Goal: Book appointment/travel/reservation

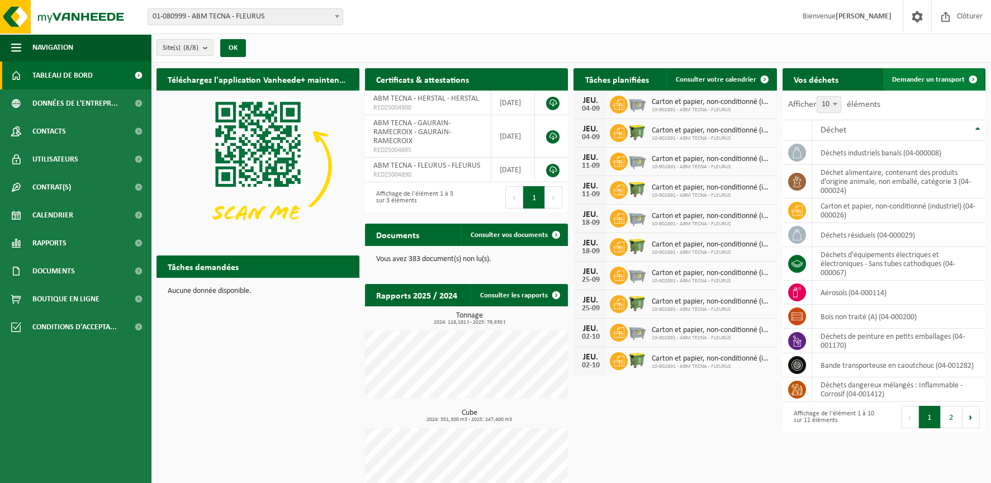
click at [941, 78] on span "Demander un transport" at bounding box center [928, 79] width 73 height 7
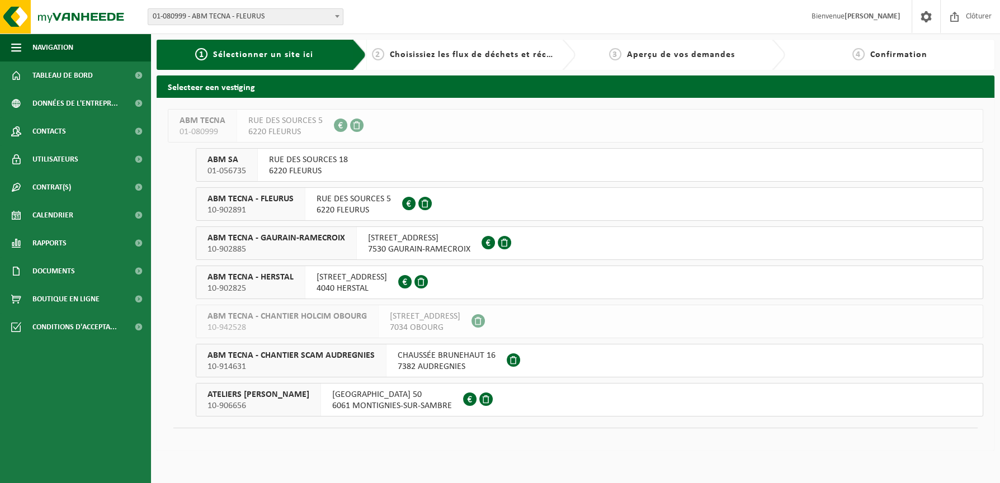
click at [421, 245] on span "7530 GAURAIN-RAMECROIX" at bounding box center [419, 249] width 102 height 11
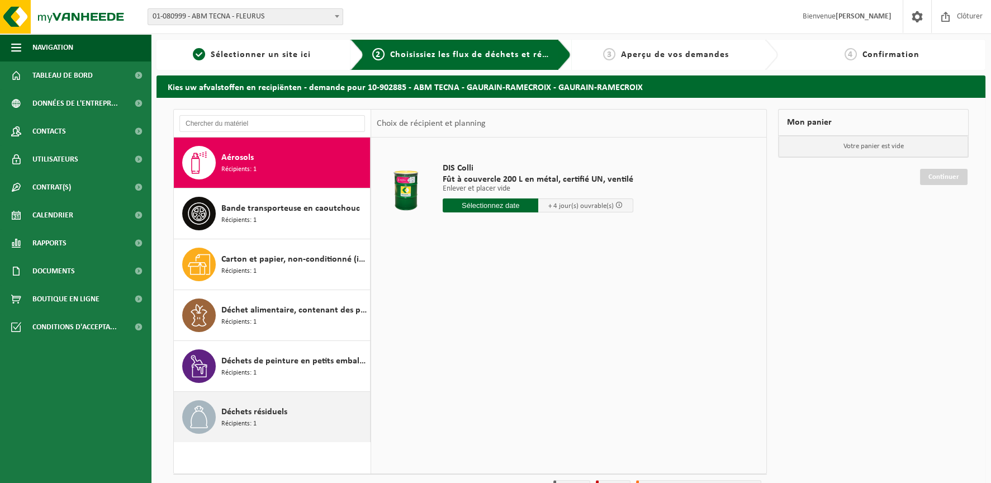
click at [282, 422] on div "Déchets résiduels Récipients: 1" at bounding box center [294, 417] width 146 height 34
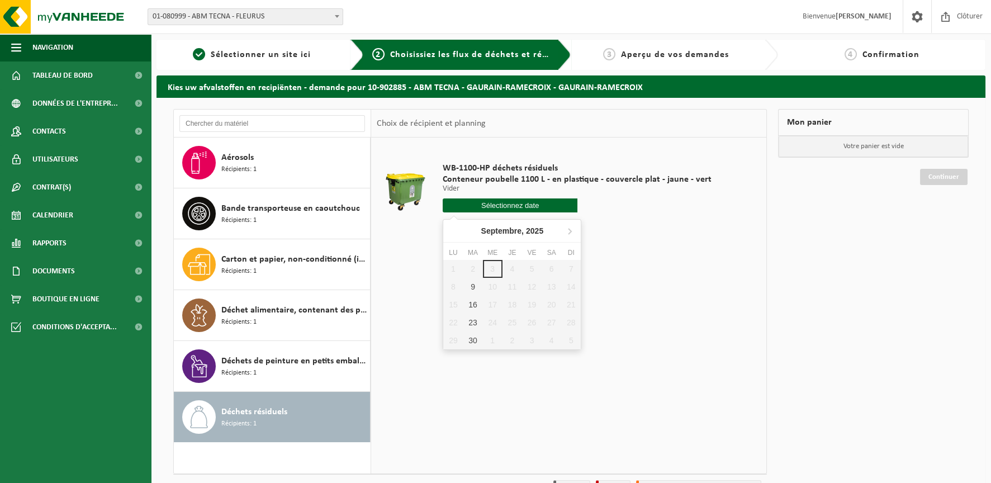
click at [527, 205] on input "text" at bounding box center [510, 205] width 135 height 14
click at [477, 287] on div "9" at bounding box center [473, 287] width 20 height 18
type input "à partir de 2025-09-09"
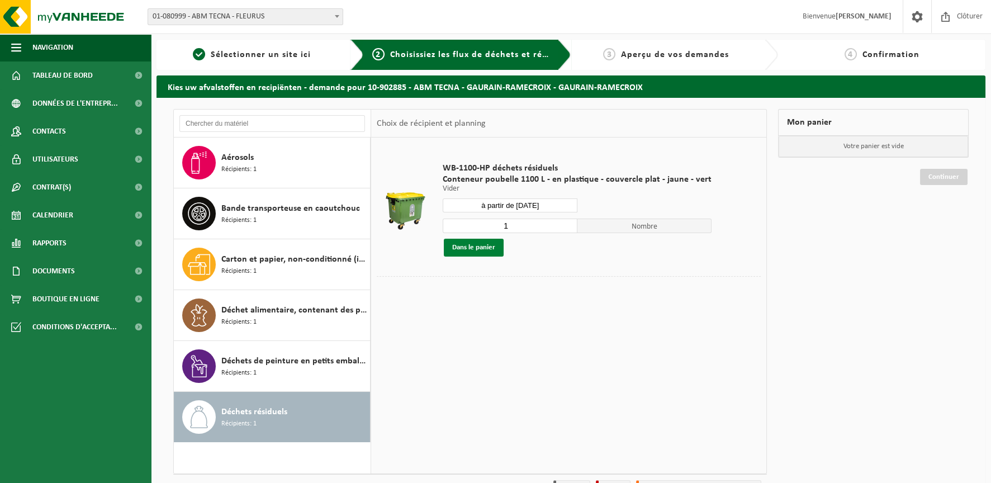
click at [476, 248] on button "Dans le panier" at bounding box center [474, 248] width 60 height 18
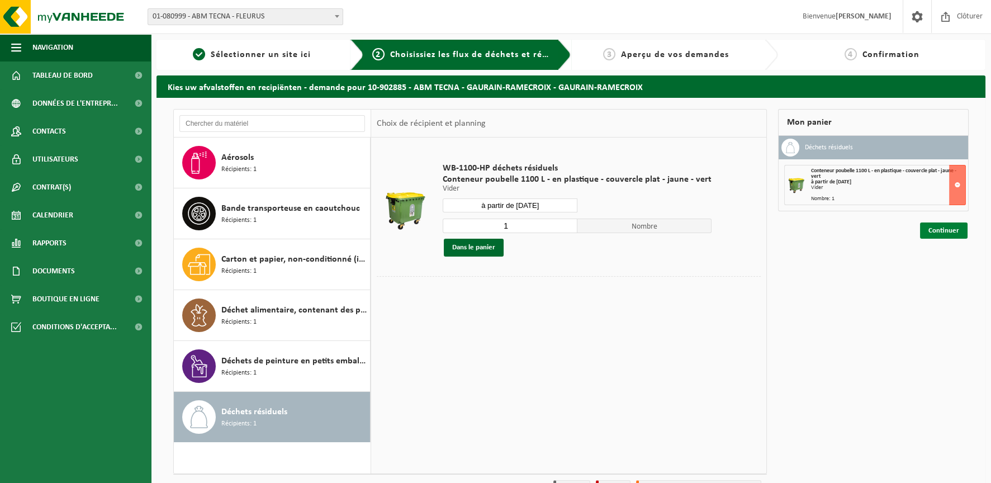
click at [950, 226] on link "Continuer" at bounding box center [944, 231] width 48 height 16
